Goal: Task Accomplishment & Management: Complete application form

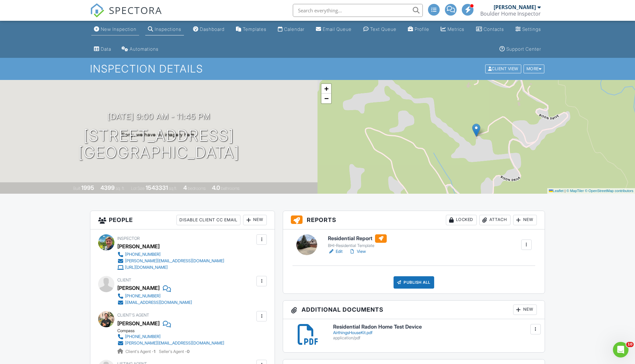
click at [131, 26] on link "New Inspection" at bounding box center [115, 29] width 48 height 12
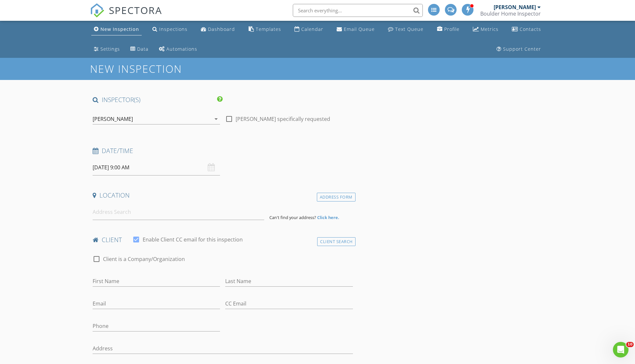
click at [116, 168] on input "08/29/2025 9:00 AM" at bounding box center [156, 168] width 127 height 16
select select "8"
click at [185, 182] on icon at bounding box center [187, 181] width 5 height 5
click at [230, 192] on h4 "Location" at bounding box center [223, 195] width 260 height 8
click at [127, 213] on input at bounding box center [179, 212] width 172 height 16
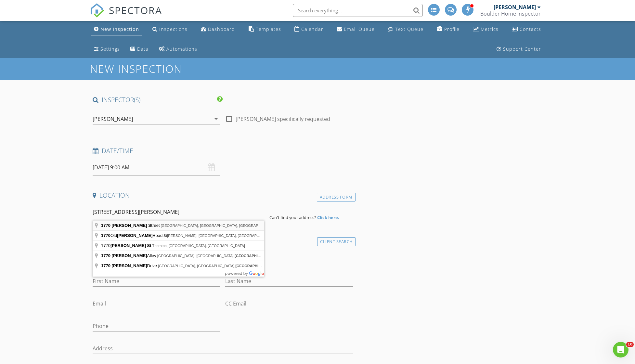
type input "1770 Hudson Street, Denver, CO, USA"
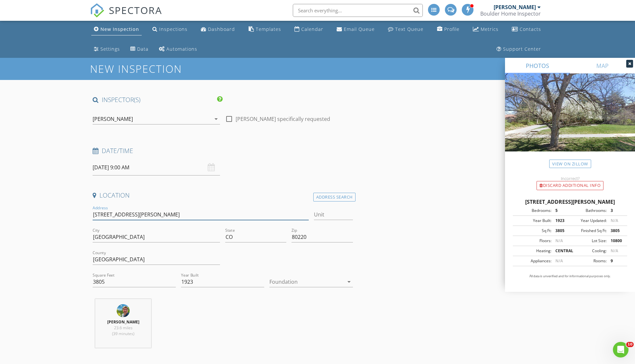
drag, startPoint x: 144, startPoint y: 214, endPoint x: 87, endPoint y: 213, distance: 56.6
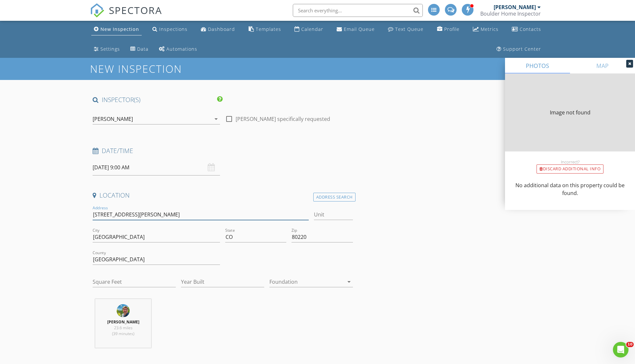
type input "3805"
type input "1923"
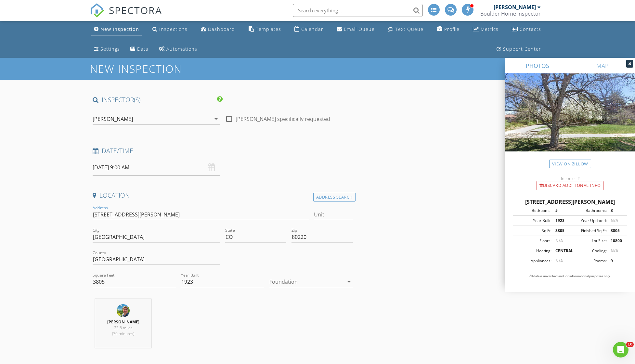
click at [137, 169] on input "08/29/2025 9:00 AM" at bounding box center [156, 168] width 127 height 16
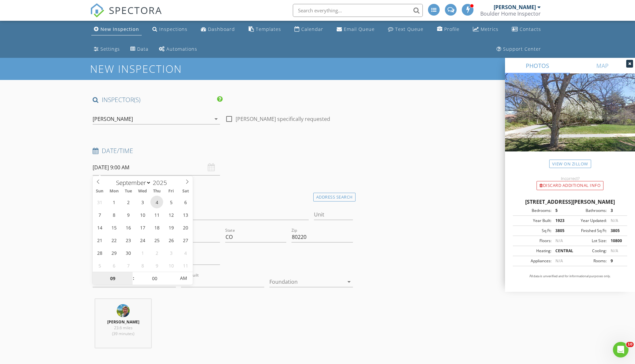
type input "09/04/2025 9:00 AM"
click at [283, 170] on div "Date/Time 09/04/2025 9:00 AM" at bounding box center [222, 161] width 265 height 29
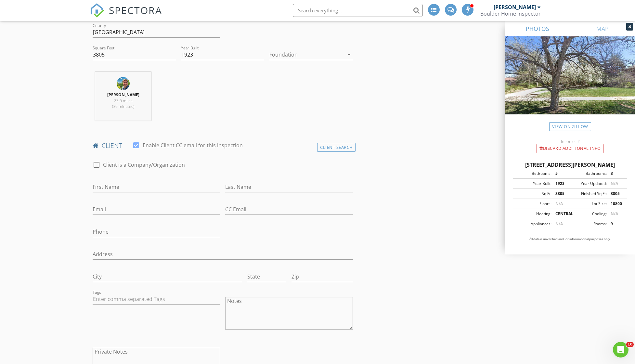
scroll to position [227, 0]
click at [147, 184] on input "First Name" at bounding box center [156, 186] width 127 height 11
type input "Joe"
click at [263, 184] on input "Last Name" at bounding box center [288, 186] width 127 height 11
type input "Prendergast"
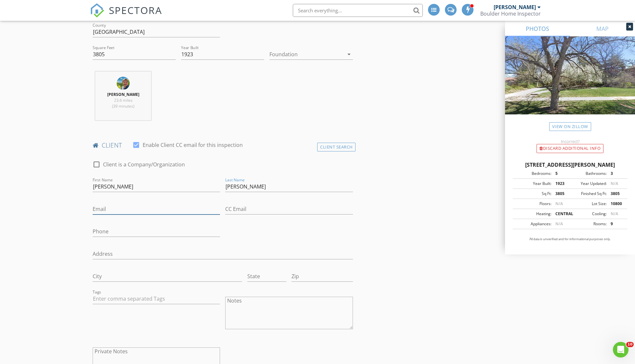
click at [133, 208] on input "Email" at bounding box center [156, 209] width 127 height 11
type input "joe.p.pendergast@gmail.com"
click at [129, 237] on input "Phone" at bounding box center [156, 231] width 127 height 11
type input "303-718-3927"
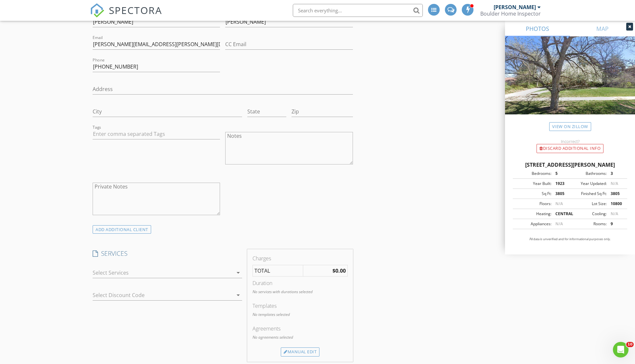
scroll to position [422, 0]
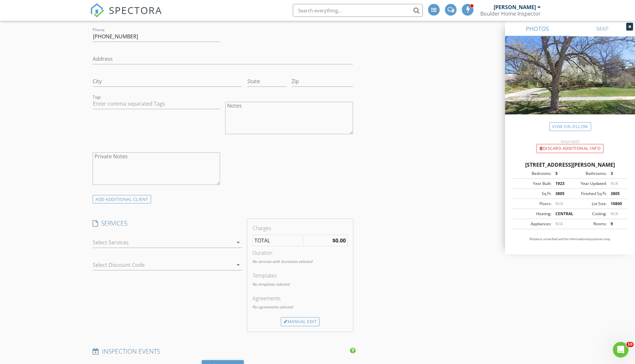
click at [200, 238] on div at bounding box center [163, 242] width 140 height 10
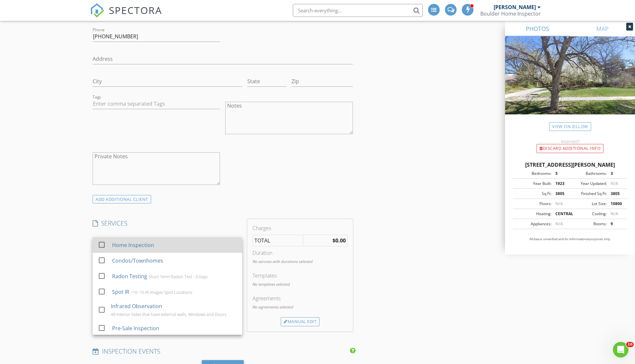
click at [184, 242] on div "Home Inspection" at bounding box center [174, 245] width 125 height 13
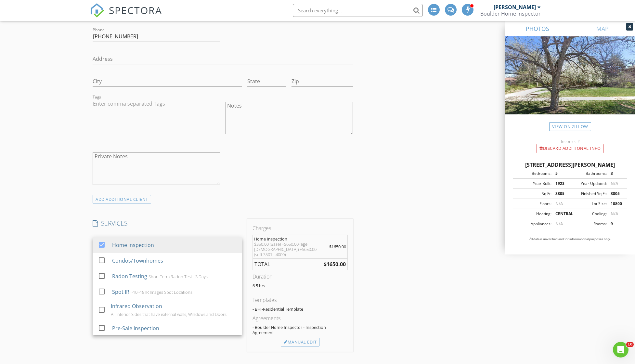
click at [408, 234] on div "INSPECTOR(S) check_box Brett Duryea PRIMARY Brett Duryea arrow_drop_down check_…" at bounding box center [317, 345] width 455 height 1344
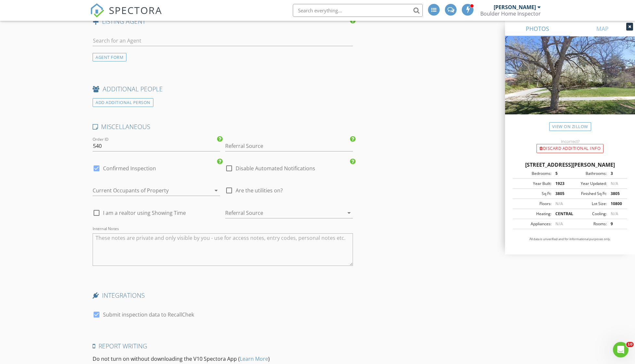
scroll to position [1007, 0]
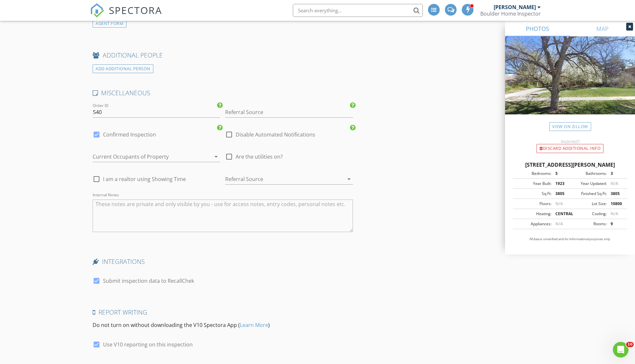
click at [127, 132] on label "Confirmed Inspection" at bounding box center [129, 134] width 53 height 6
checkbox input "false"
checkbox input "true"
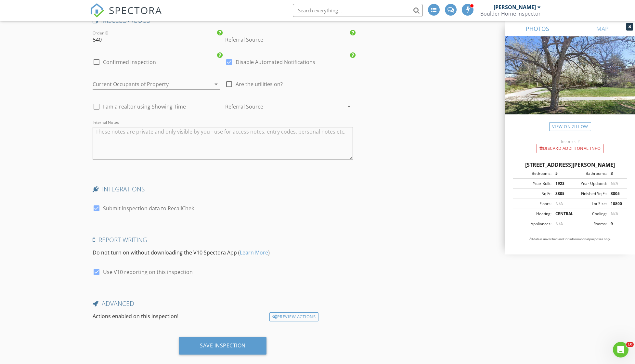
scroll to position [1086, 0]
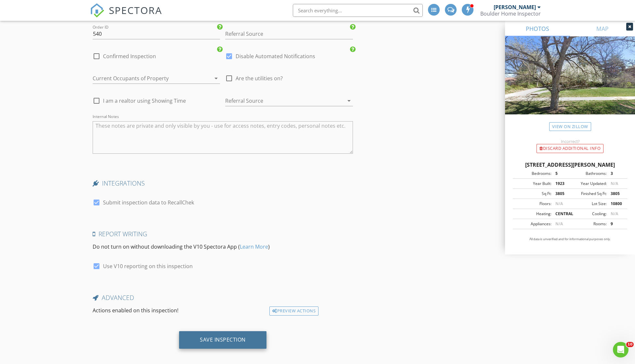
click at [233, 337] on div "Save Inspection" at bounding box center [223, 339] width 46 height 6
